Goal: Task Accomplishment & Management: Use online tool/utility

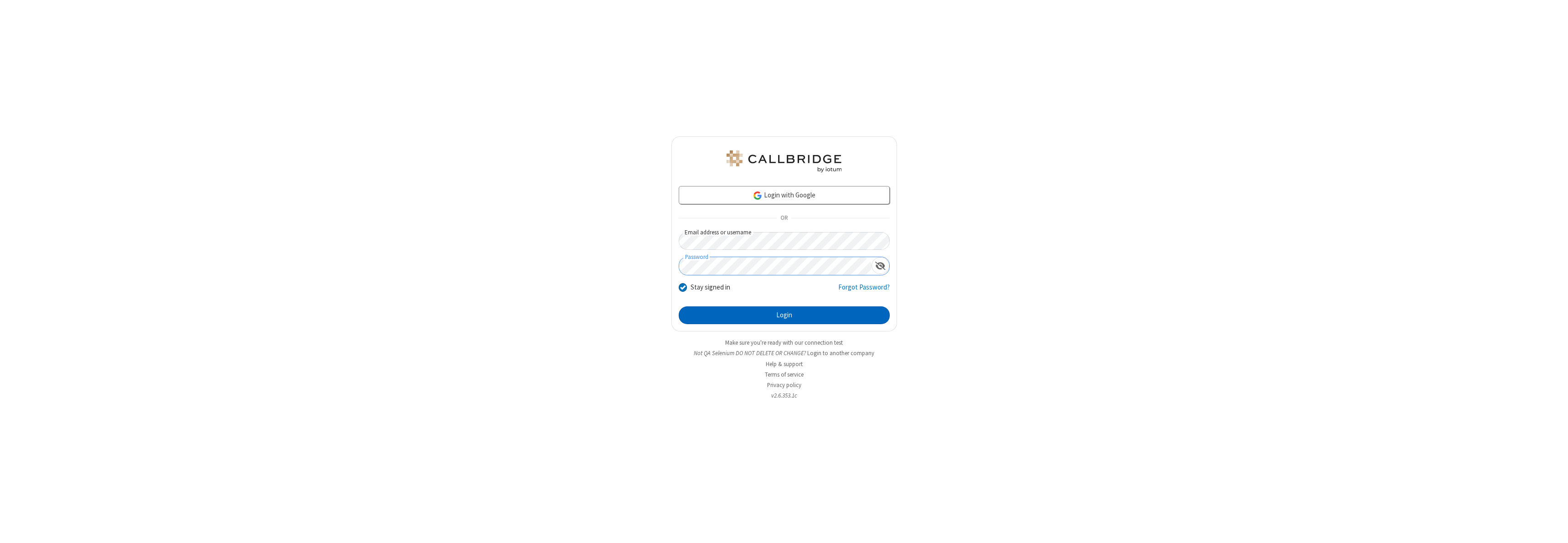
click at [784, 315] on button "Login" at bounding box center [784, 315] width 211 height 18
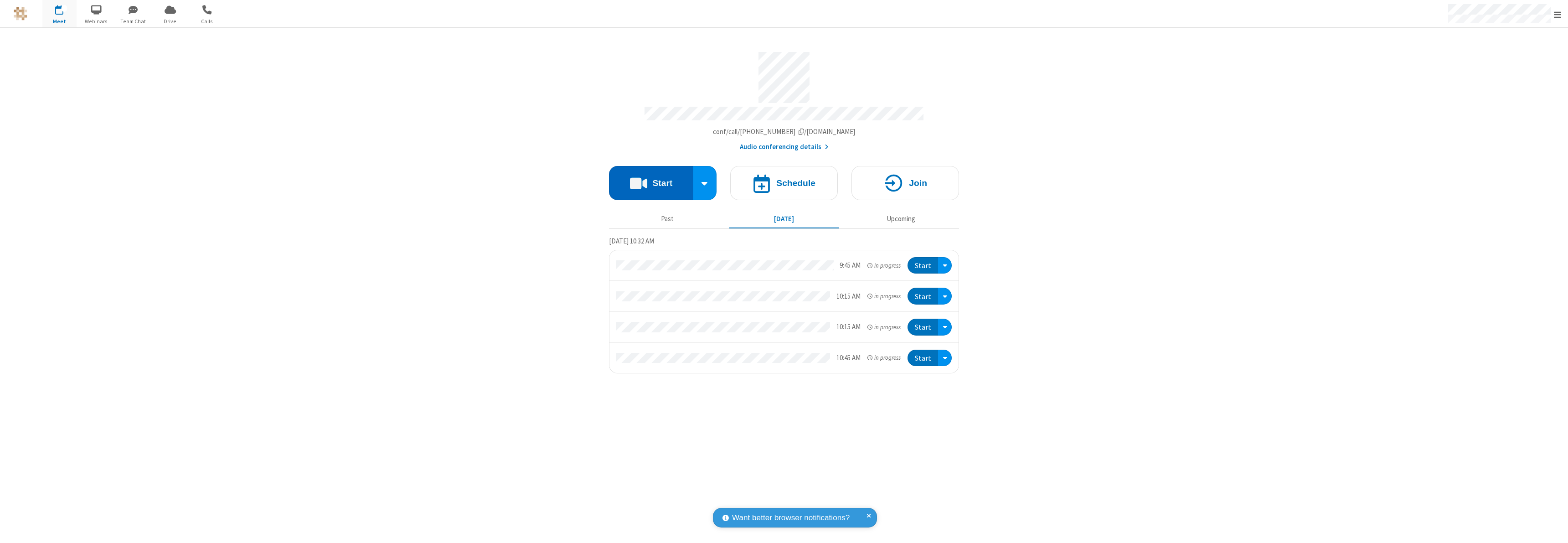
click at [651, 179] on button "Start" at bounding box center [651, 183] width 84 height 34
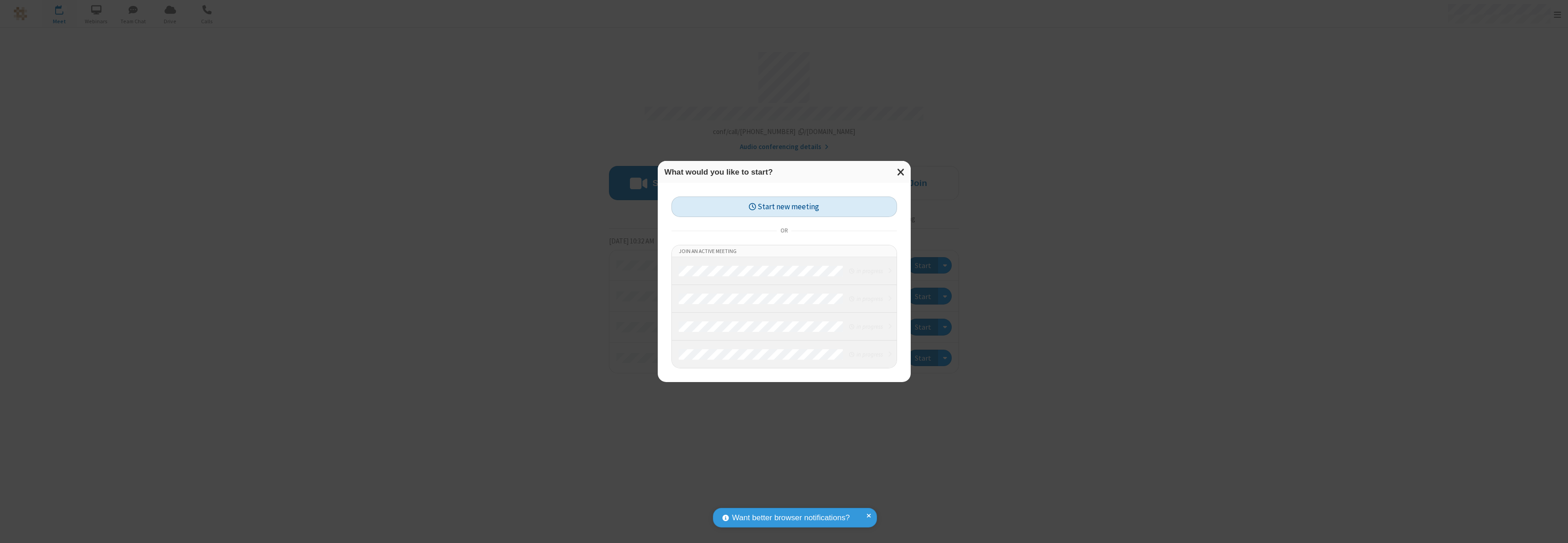
click at [784, 207] on button "Start new meeting" at bounding box center [784, 207] width 226 height 20
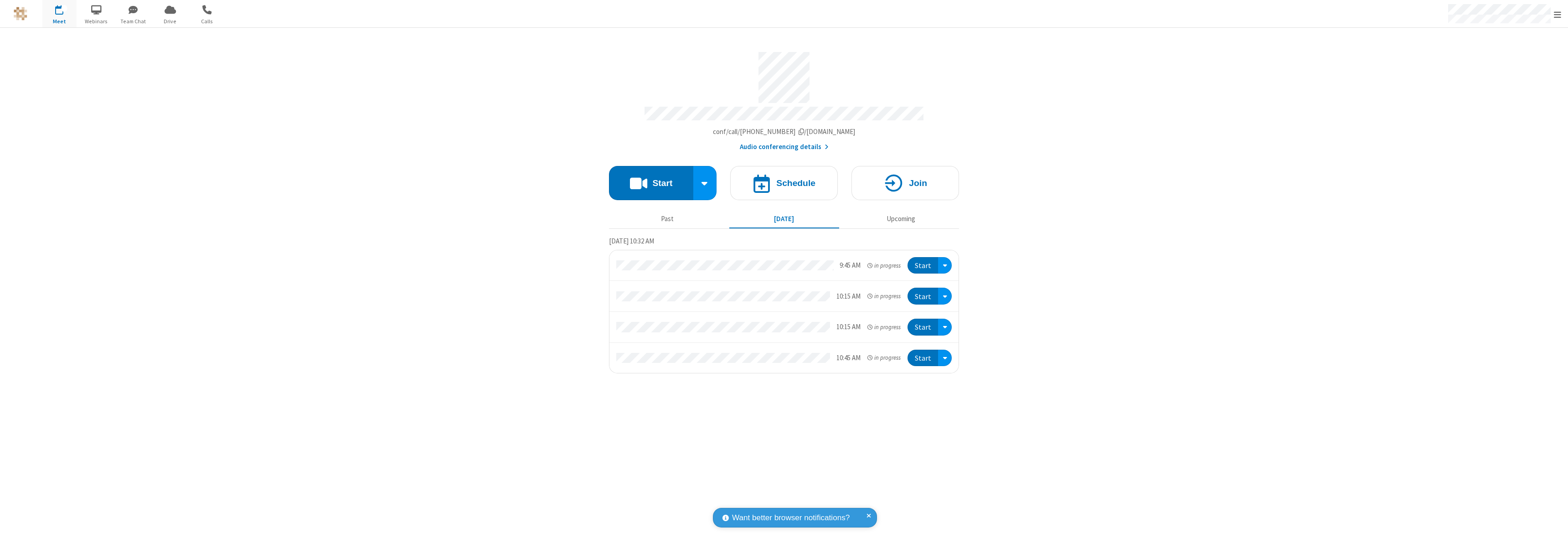
click at [467, 226] on section "Meeting link qa-selenium.callbridge.rocks/conf/call/4910062 Audio conferencing …" at bounding box center [784, 285] width 1568 height 515
click at [651, 179] on button "Start" at bounding box center [651, 183] width 84 height 34
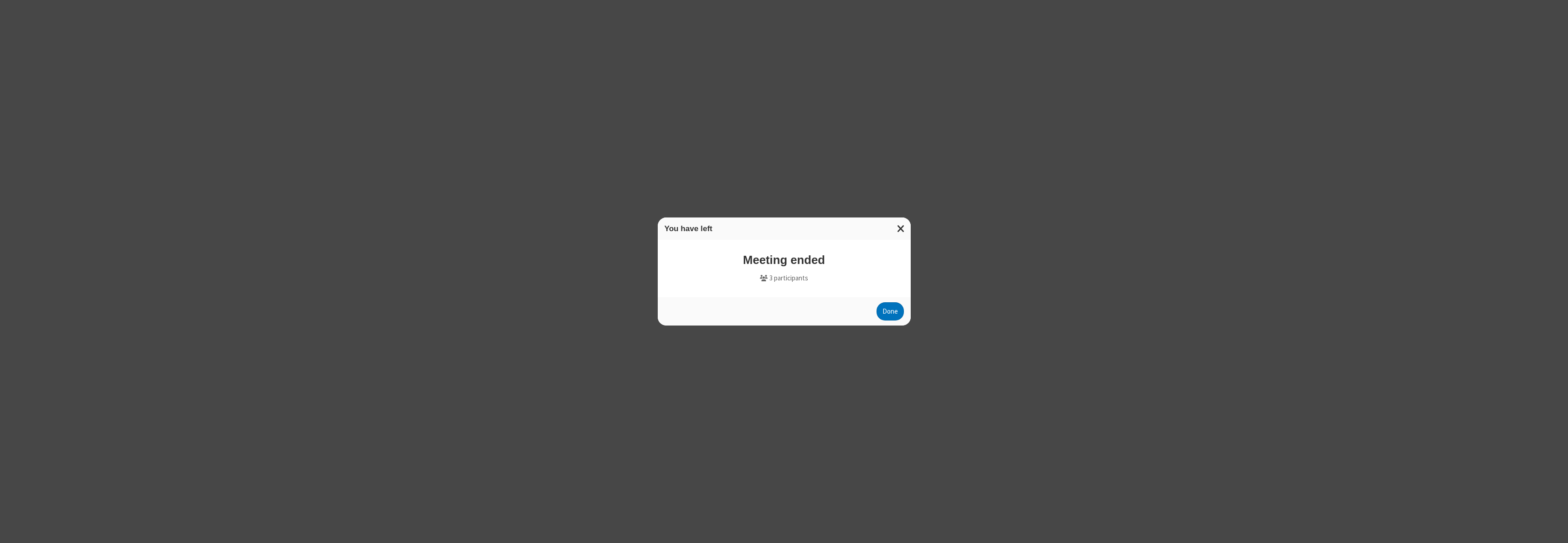
click at [1054, 508] on div "You have left Meeting ended 3 participants Done" at bounding box center [784, 271] width 1568 height 543
